Goal: Book appointment/travel/reservation

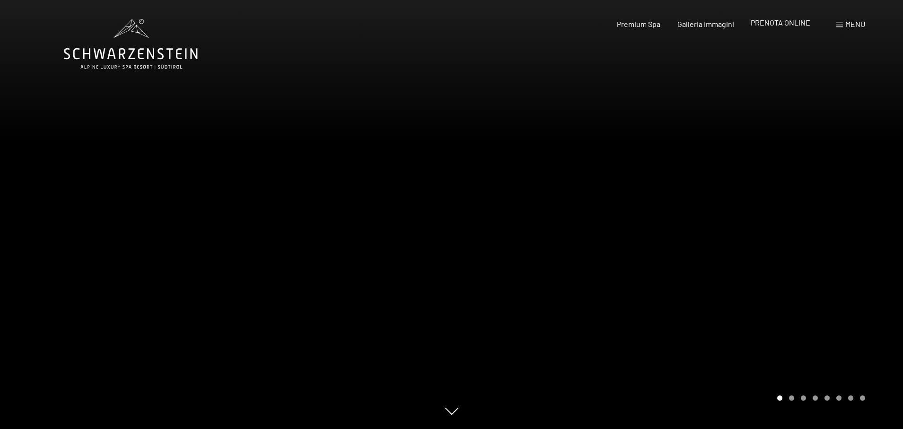
click at [767, 25] on span "PRENOTA ONLINE" at bounding box center [781, 22] width 60 height 9
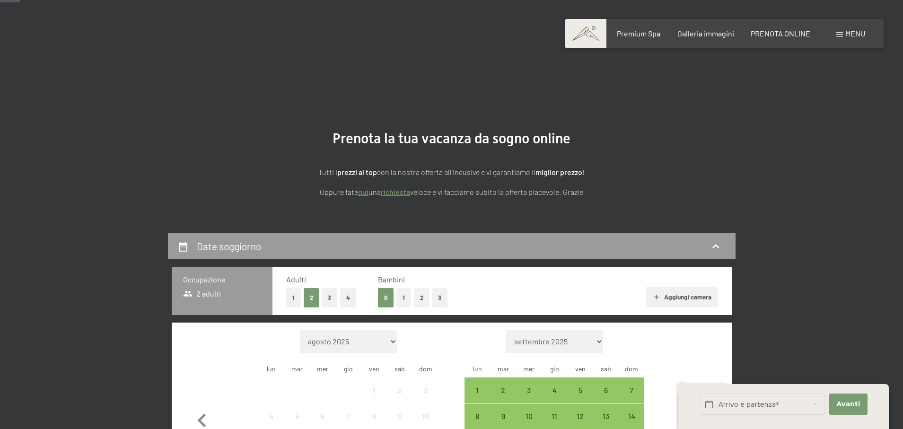
scroll to position [264, 0]
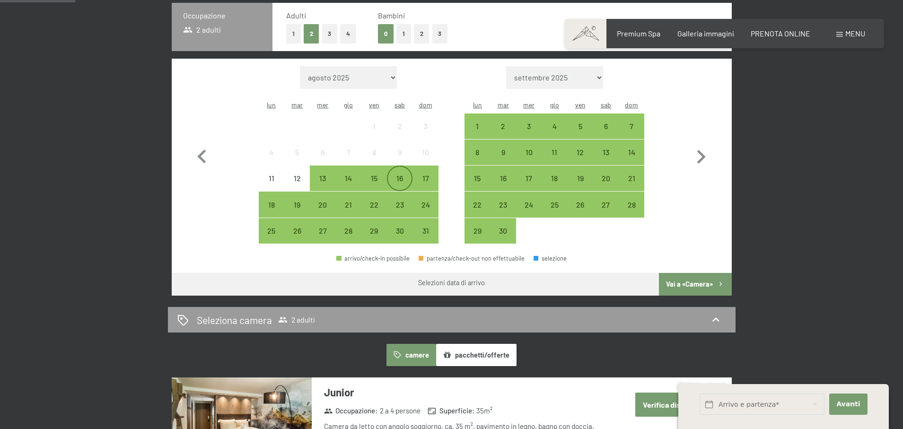
click at [399, 175] on div "16" at bounding box center [400, 187] width 24 height 24
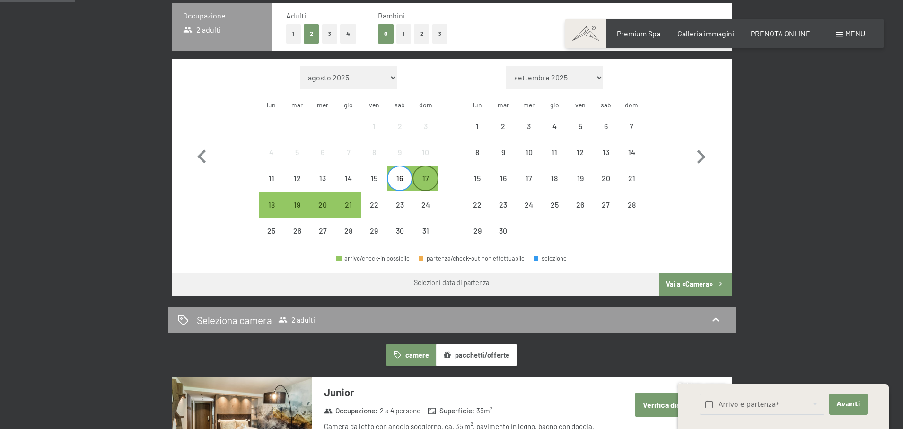
click at [428, 175] on div "17" at bounding box center [425, 187] width 24 height 24
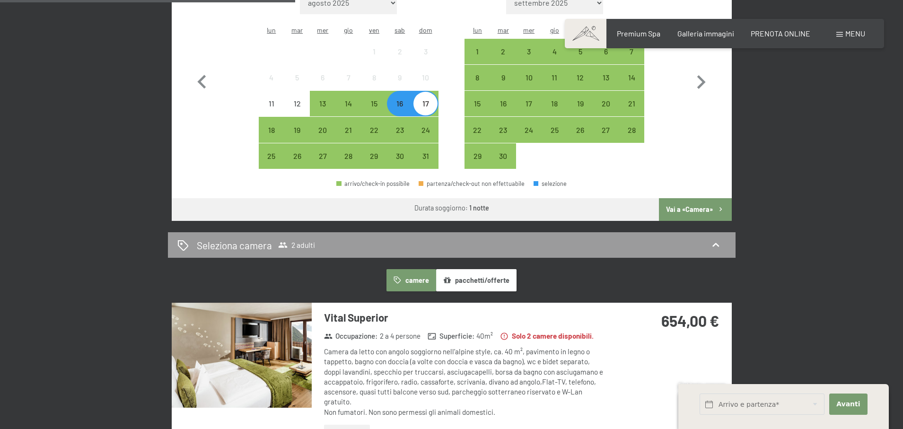
scroll to position [438, 0]
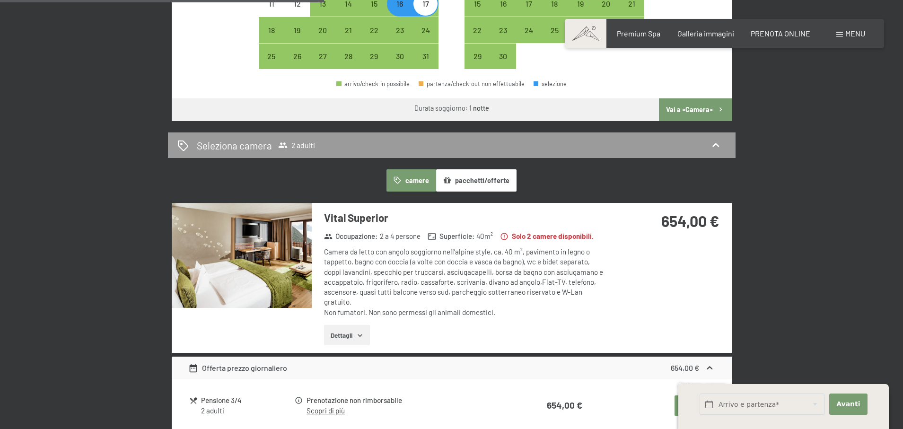
click at [243, 251] on img at bounding box center [242, 255] width 140 height 105
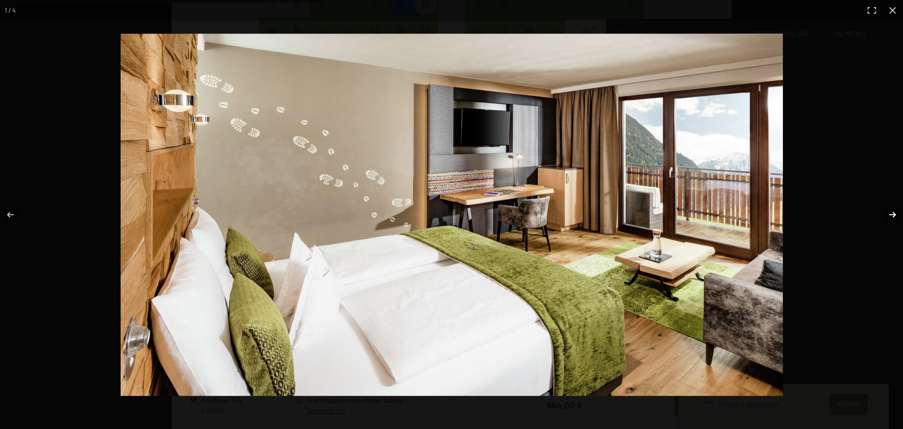
click at [892, 213] on button "button" at bounding box center [886, 214] width 33 height 47
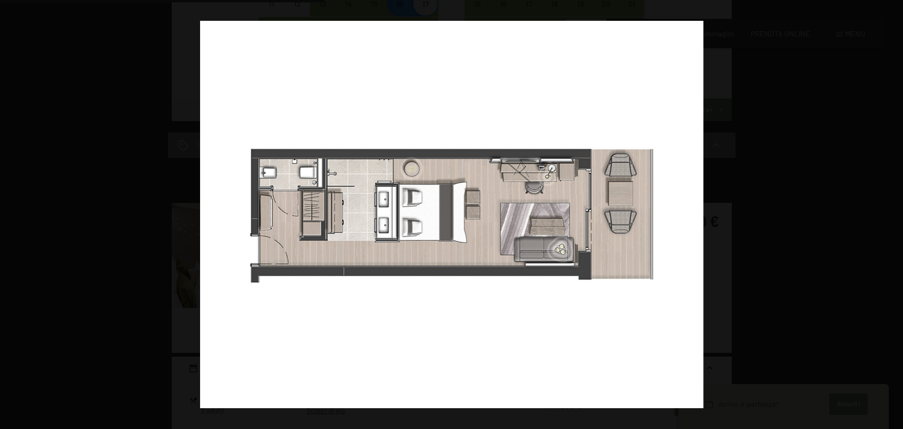
click at [892, 212] on button "button" at bounding box center [886, 214] width 33 height 47
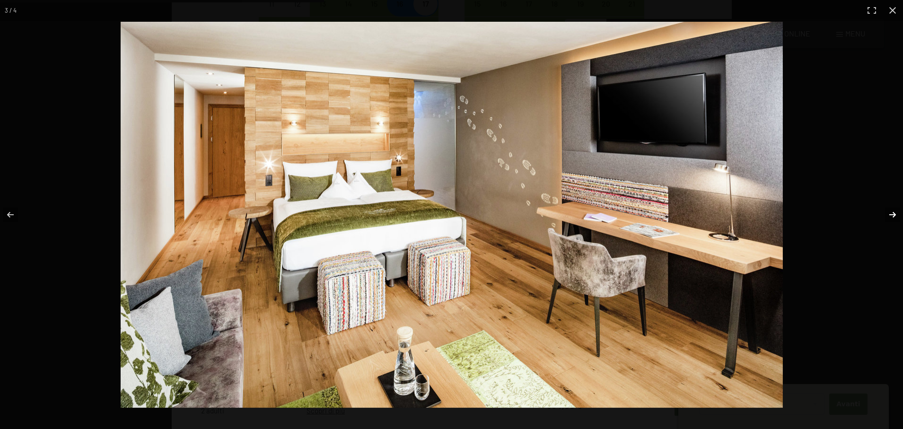
click at [892, 213] on button "button" at bounding box center [886, 214] width 33 height 47
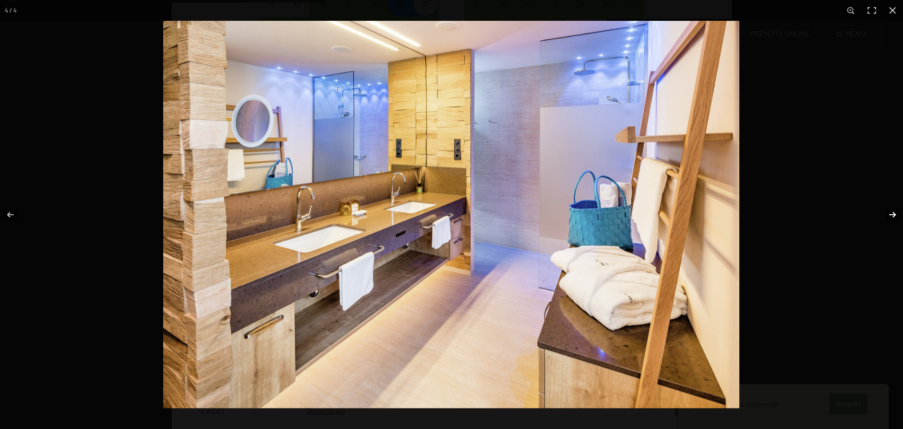
click at [892, 214] on button "button" at bounding box center [886, 214] width 33 height 47
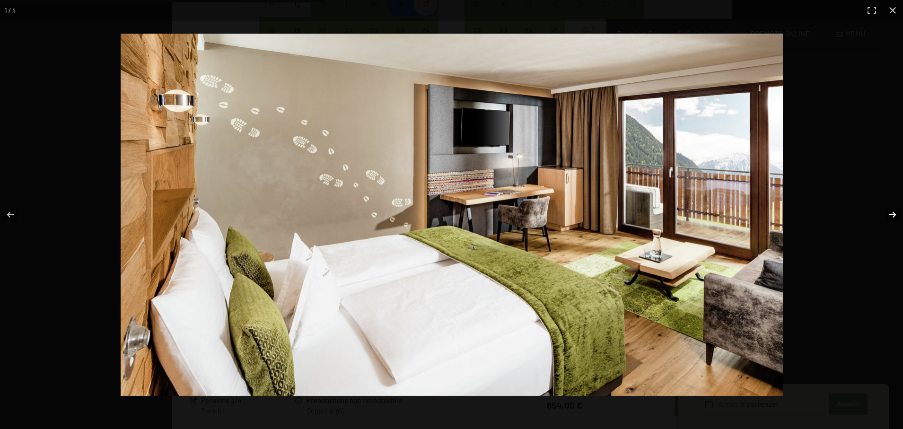
click at [892, 214] on button "button" at bounding box center [886, 214] width 33 height 47
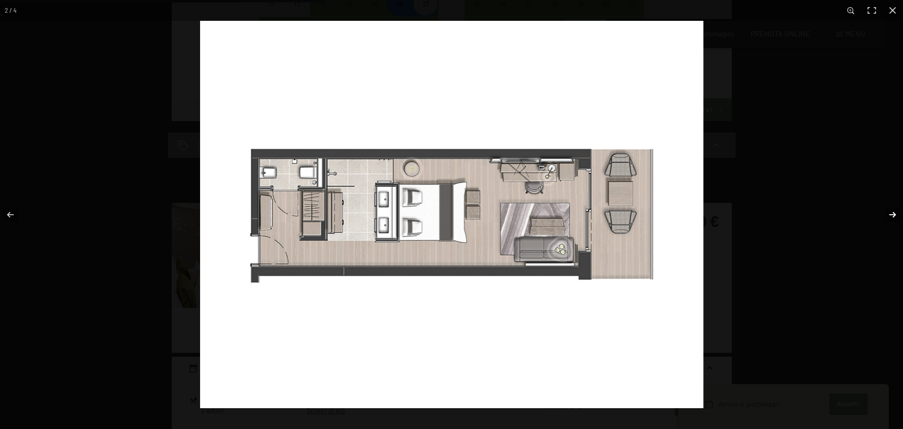
click at [892, 214] on button "button" at bounding box center [886, 214] width 33 height 47
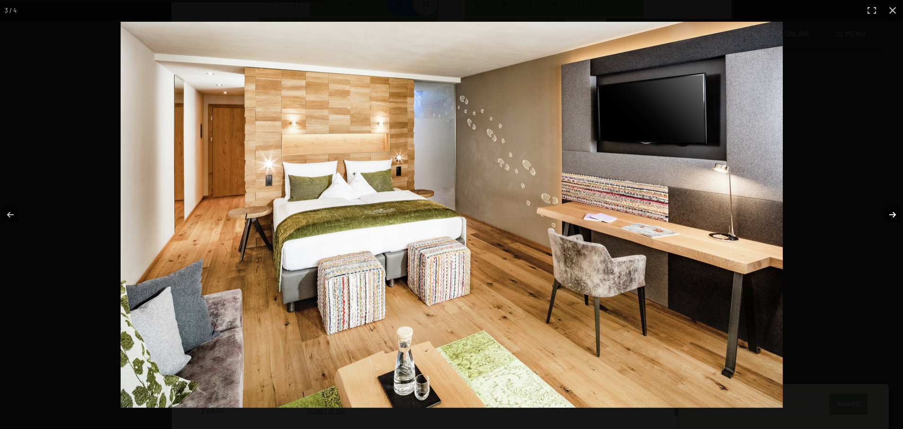
click at [892, 214] on button "button" at bounding box center [886, 214] width 33 height 47
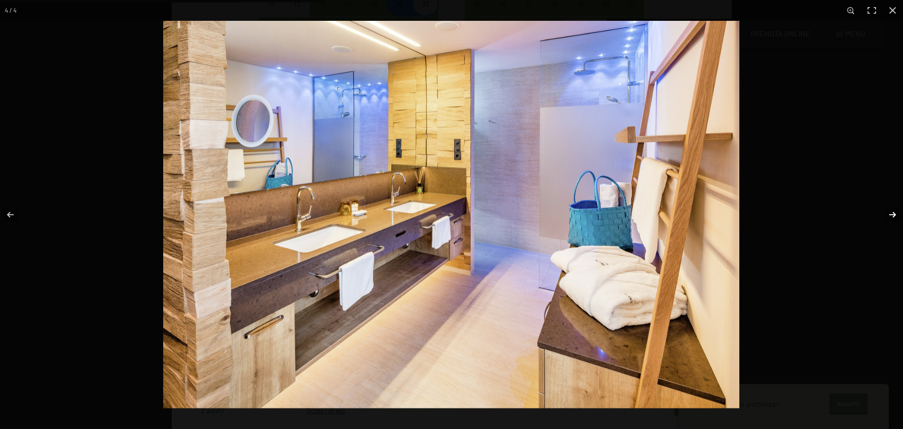
click at [892, 214] on button "button" at bounding box center [886, 214] width 33 height 47
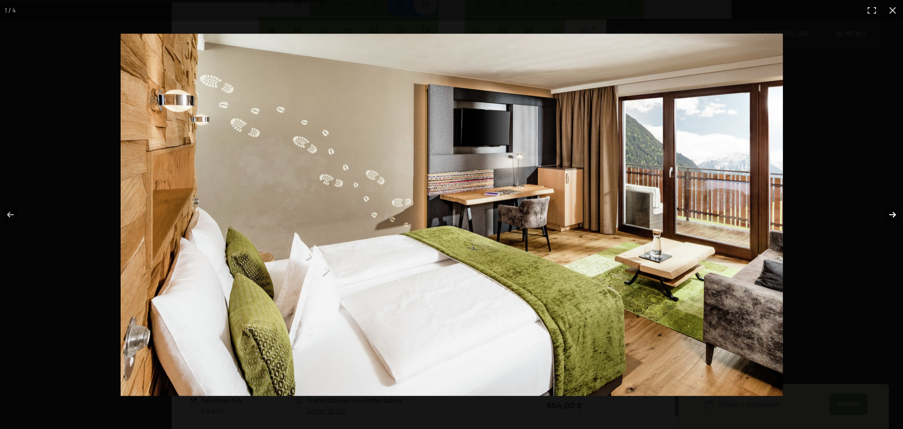
click at [892, 214] on button "button" at bounding box center [886, 214] width 33 height 47
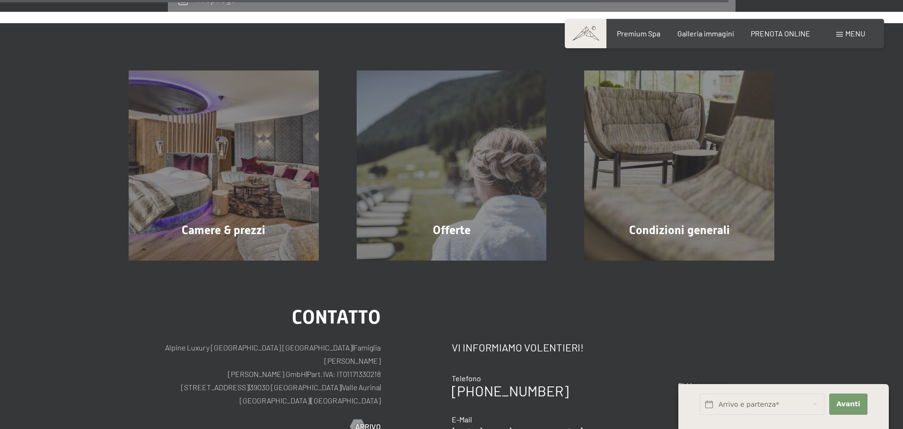
scroll to position [1027, 0]
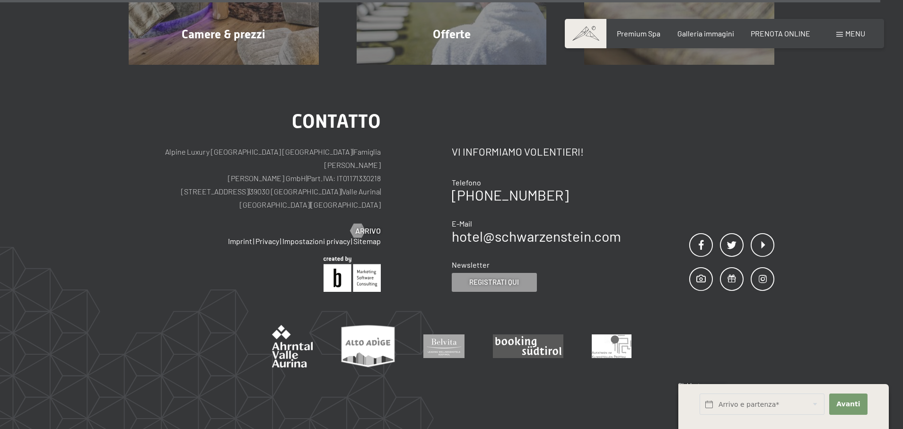
click at [35, 286] on div "Contatto Alpine Luxury SPA Resort SCHWARZENSTEIN | Famiglia Zimmerhofer Otmar Z…" at bounding box center [451, 252] width 903 height 374
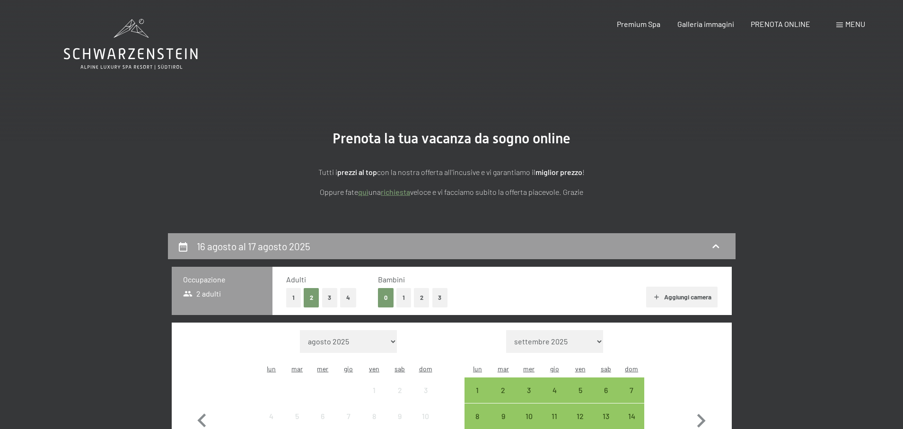
scroll to position [0, 0]
click at [630, 25] on span "Premium Spa" at bounding box center [639, 22] width 44 height 9
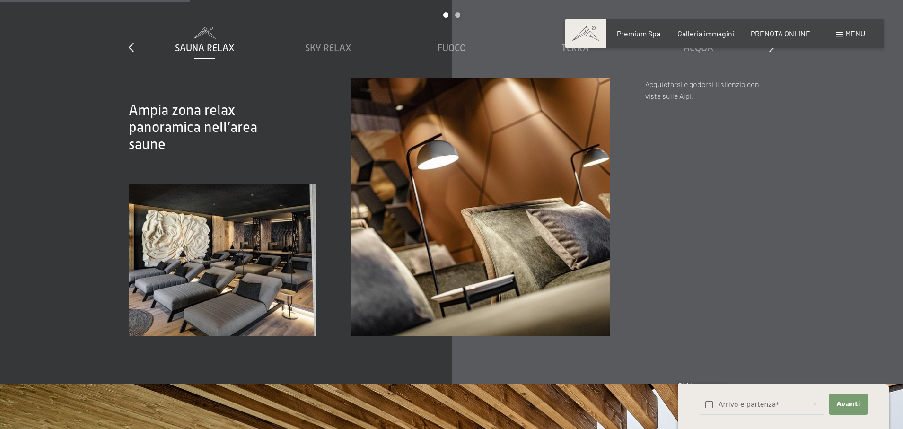
scroll to position [1492, 0]
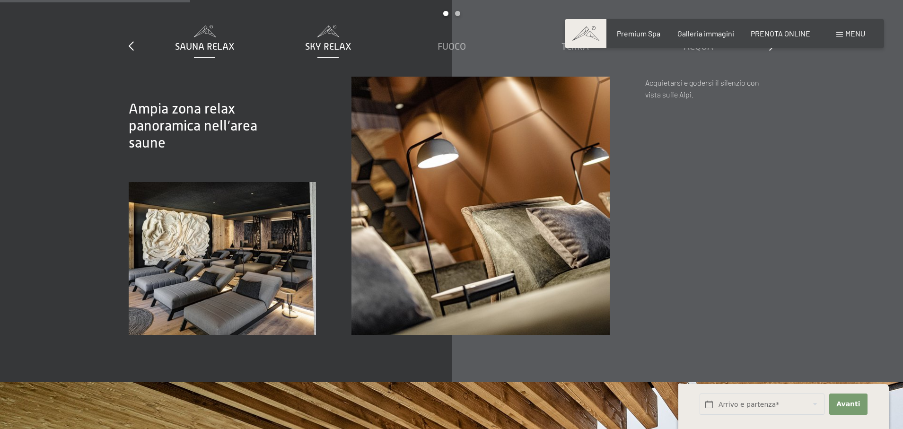
click at [325, 47] on span "Sky Relax" at bounding box center [328, 46] width 46 height 10
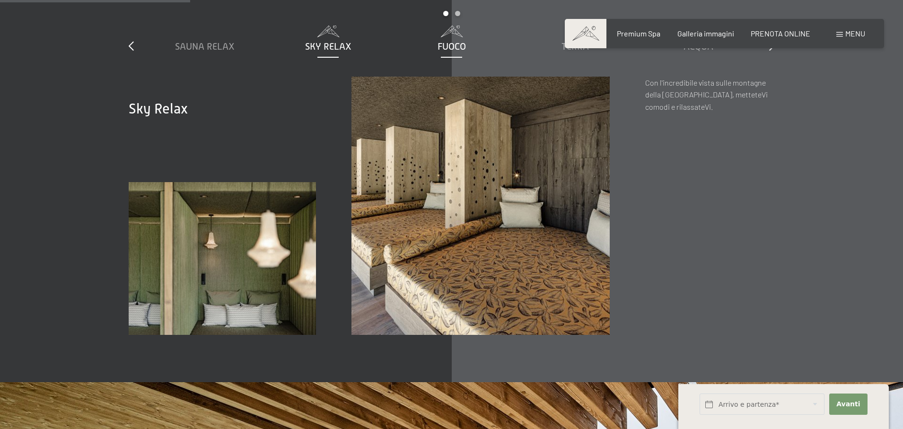
click at [452, 43] on span "Fuoco" at bounding box center [451, 46] width 28 height 10
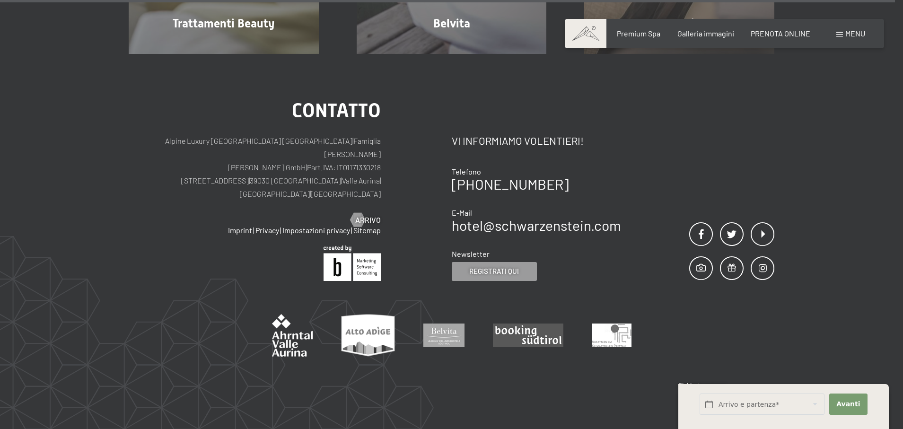
scroll to position [6004, 0]
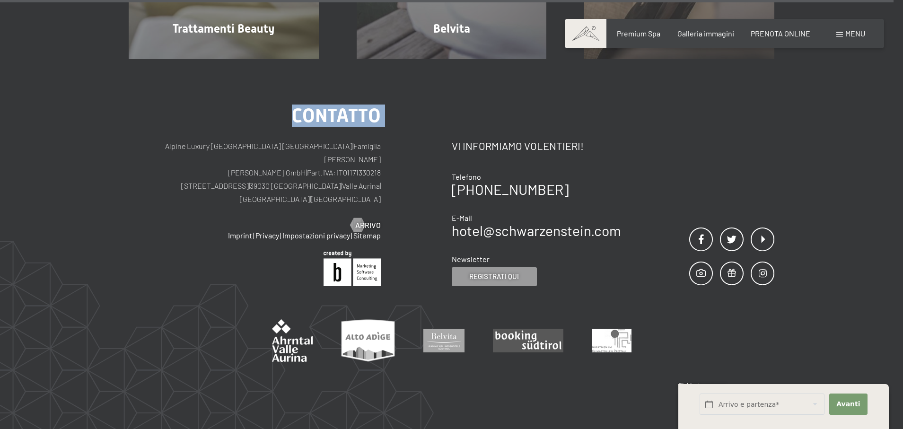
drag, startPoint x: 289, startPoint y: 110, endPoint x: 253, endPoint y: 156, distance: 58.5
click at [324, 125] on div "Contatto Alpine Luxury [GEOGRAPHIC_DATA] [GEOGRAPHIC_DATA] | Famiglia Zimmerhof…" at bounding box center [255, 168] width 252 height 124
drag, startPoint x: 236, startPoint y: 164, endPoint x: 281, endPoint y: 171, distance: 45.0
click at [237, 164] on p "Alpine Luxury [GEOGRAPHIC_DATA] SCHWARZENSTEIN | Famiglia Zimmerhofer [PERSON_N…" at bounding box center [255, 173] width 252 height 66
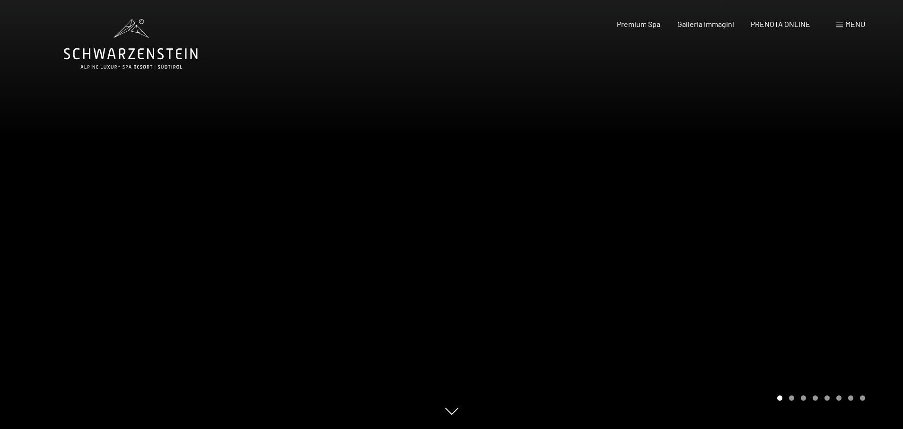
scroll to position [0, 0]
